Goal: Use online tool/utility: Utilize a website feature to perform a specific function

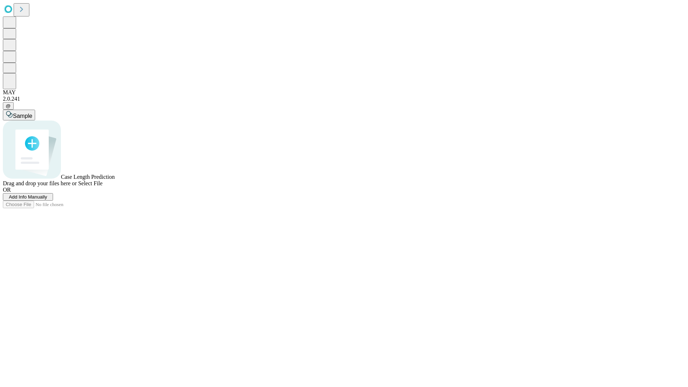
click at [47, 200] on span "Add Info Manually" at bounding box center [28, 196] width 38 height 5
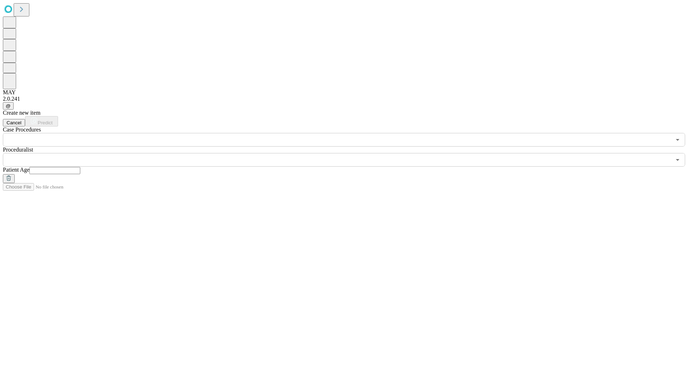
click at [80, 167] on input "text" at bounding box center [54, 170] width 51 height 7
type input "**"
click at [349, 153] on input "text" at bounding box center [337, 160] width 669 height 14
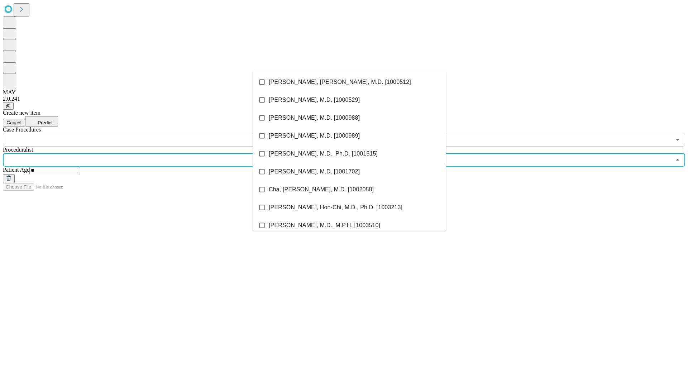
click at [350, 82] on li "[PERSON_NAME], [PERSON_NAME], M.D. [1000512]" at bounding box center [350, 82] width 194 height 18
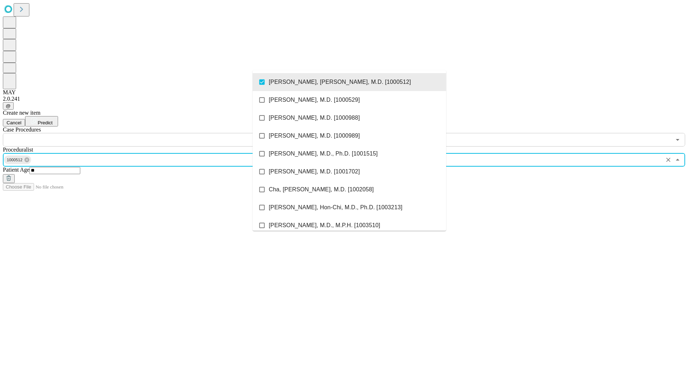
click at [151, 133] on input "text" at bounding box center [337, 140] width 669 height 14
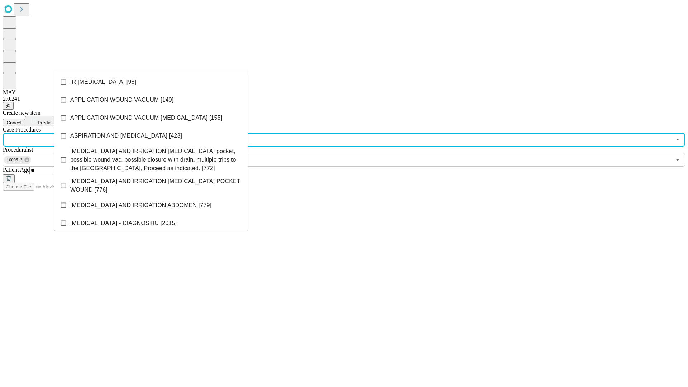
click at [151, 82] on li "IR [MEDICAL_DATA] [98]" at bounding box center [151, 82] width 194 height 18
click at [52, 120] on span "Predict" at bounding box center [45, 122] width 15 height 5
